Goal: Task Accomplishment & Management: Use online tool/utility

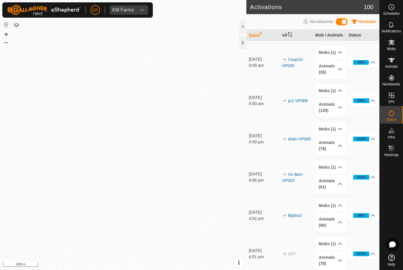
scroll to position [113, 0]
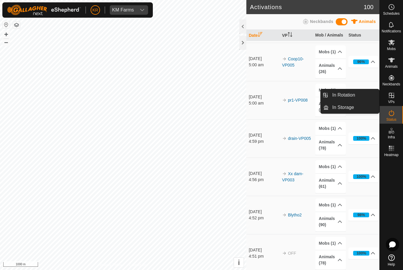
click at [364, 95] on link "In Rotation" at bounding box center [353, 95] width 50 height 12
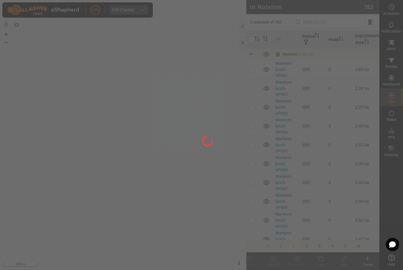
click at [351, 96] on div at bounding box center [201, 135] width 403 height 270
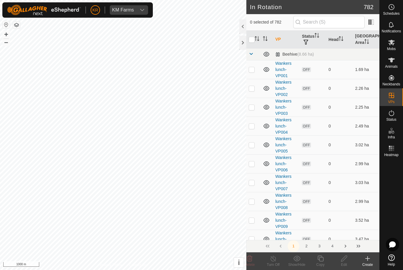
click at [368, 261] on icon at bounding box center [367, 258] width 7 height 7
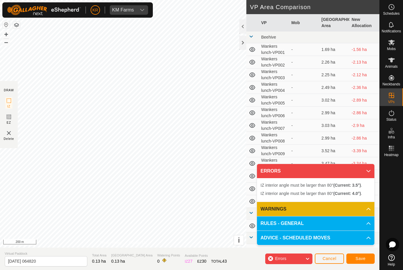
click at [328, 260] on span "Cancel" at bounding box center [329, 258] width 14 height 5
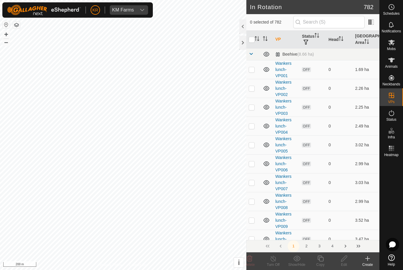
click at [369, 262] on icon at bounding box center [367, 258] width 7 height 7
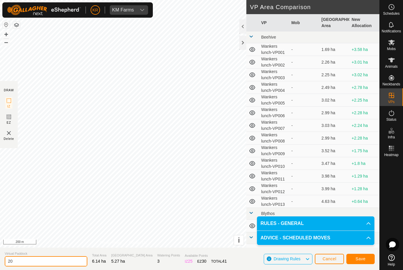
type input "2"
type input "Xxdam50"
click at [367, 260] on button "Save" at bounding box center [360, 259] width 28 height 10
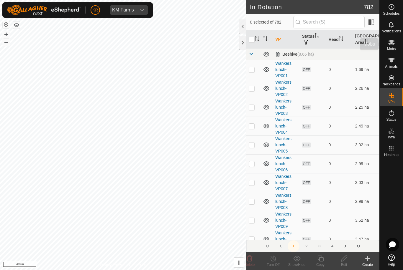
click at [394, 46] on es-mob-svg-icon at bounding box center [391, 42] width 11 height 9
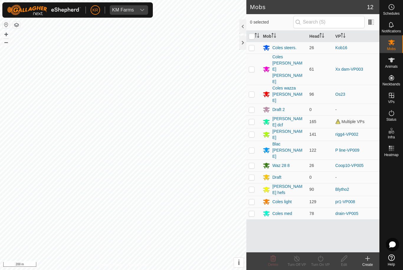
click at [251, 63] on td at bounding box center [253, 69] width 14 height 31
checkbox input "true"
click at [318, 263] on div "Turn On VP" at bounding box center [320, 264] width 24 height 5
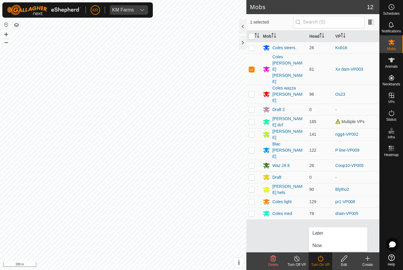
click at [319, 247] on span "Now" at bounding box center [316, 245] width 9 height 7
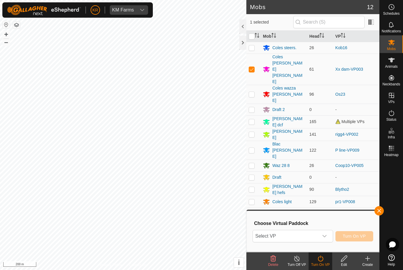
click at [311, 237] on span "Select VP" at bounding box center [285, 237] width 65 height 12
type input "Xxdam"
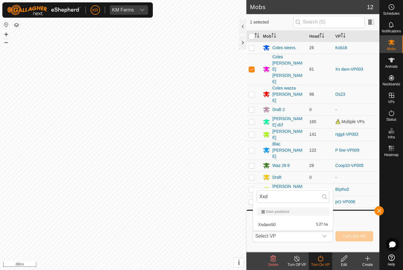
type input "Xxd"
click at [285, 227] on div "Xxdam50 5.27 ha" at bounding box center [292, 224] width 73 height 7
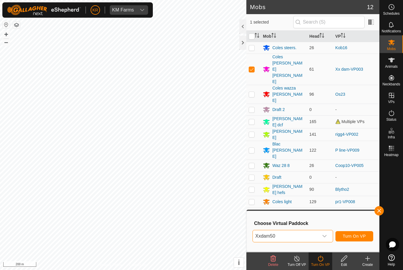
click at [362, 238] on span "Turn On VP" at bounding box center [354, 236] width 23 height 5
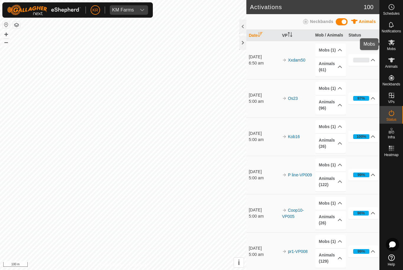
click at [398, 50] on div "Mobs" at bounding box center [390, 44] width 23 height 18
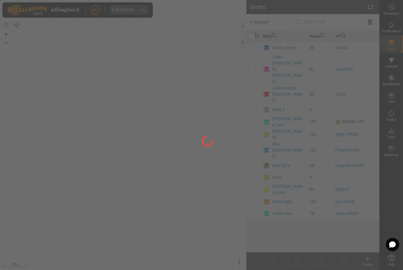
click at [285, 30] on div at bounding box center [201, 135] width 403 height 270
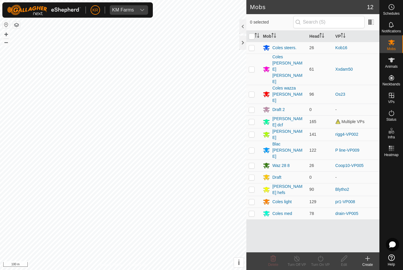
click at [254, 119] on p-checkbox at bounding box center [252, 121] width 6 height 5
checkbox input "true"
click at [323, 262] on icon at bounding box center [320, 258] width 7 height 7
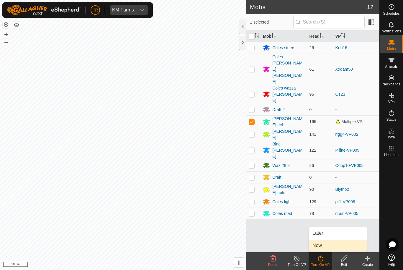
click at [330, 247] on link "Now" at bounding box center [338, 246] width 58 height 12
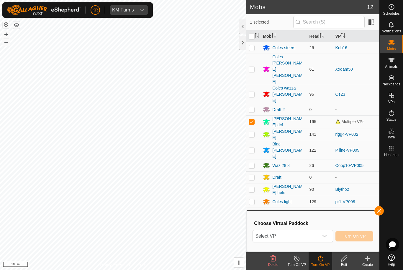
click at [323, 235] on icon "dropdown trigger" at bounding box center [324, 236] width 5 height 5
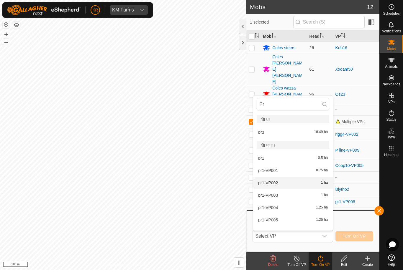
type input "Pr"
click at [320, 183] on div "pr1-VP002 1 ha" at bounding box center [292, 183] width 73 height 7
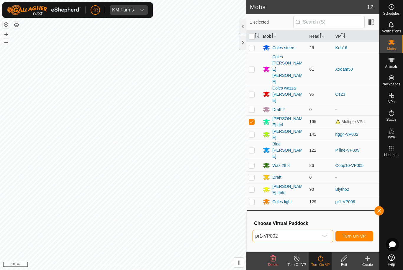
click at [310, 238] on span "pr1-VP002" at bounding box center [285, 237] width 65 height 12
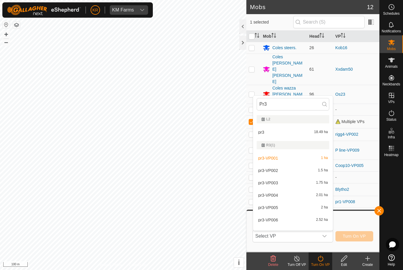
type input "Pr3"
click at [326, 172] on span "1.5 ha" at bounding box center [323, 171] width 10 height 4
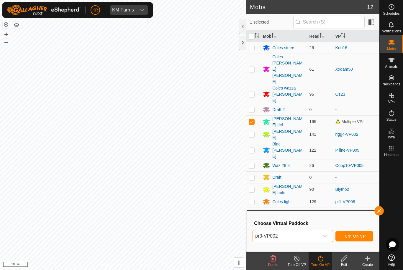
click at [362, 238] on span "Turn On VP" at bounding box center [354, 236] width 23 height 5
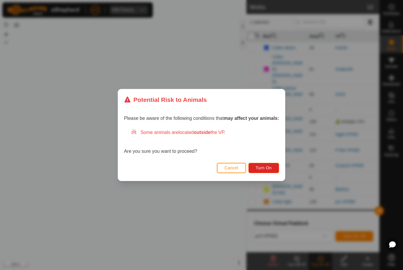
click at [276, 167] on button "Turn On" at bounding box center [263, 168] width 31 height 10
